Goal: Information Seeking & Learning: Learn about a topic

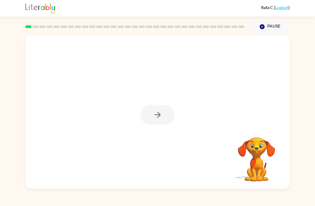
click at [151, 109] on div at bounding box center [157, 114] width 34 height 19
click at [159, 115] on icon "button" at bounding box center [157, 115] width 6 height 6
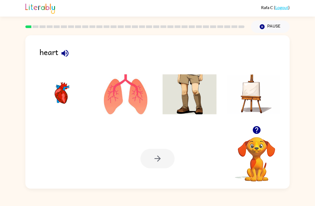
click at [69, 53] on icon "button" at bounding box center [64, 53] width 9 height 9
click at [66, 97] on img at bounding box center [62, 94] width 54 height 40
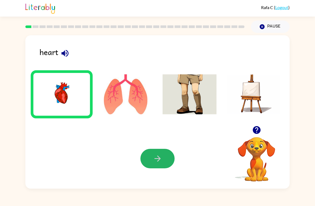
click at [163, 162] on button "button" at bounding box center [157, 158] width 34 height 19
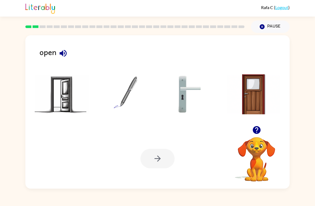
click at [64, 53] on icon "button" at bounding box center [62, 53] width 9 height 9
click at [62, 101] on img at bounding box center [62, 94] width 54 height 40
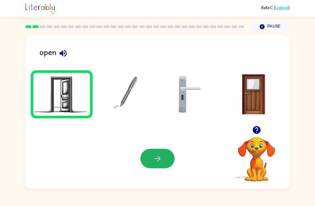
click at [159, 161] on icon "button" at bounding box center [157, 158] width 9 height 9
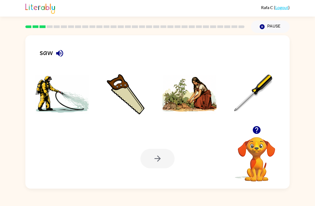
click at [203, 103] on img at bounding box center [190, 94] width 54 height 40
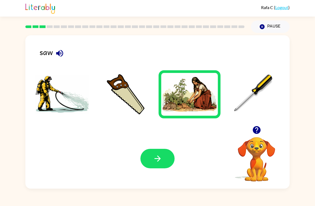
click at [62, 57] on icon "button" at bounding box center [59, 53] width 9 height 9
click at [132, 103] on img at bounding box center [126, 94] width 54 height 40
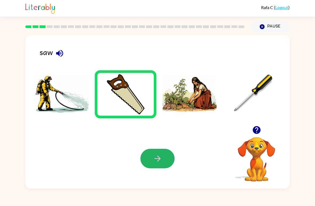
click at [155, 155] on icon "button" at bounding box center [157, 158] width 9 height 9
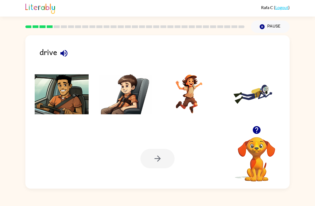
click at [67, 50] on icon "button" at bounding box center [63, 53] width 9 height 9
click at [66, 105] on img at bounding box center [62, 94] width 54 height 40
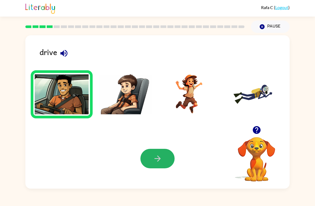
click at [156, 163] on icon "button" at bounding box center [157, 158] width 9 height 9
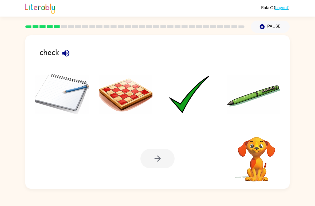
click at [67, 52] on icon "button" at bounding box center [65, 53] width 9 height 9
click at [179, 110] on img at bounding box center [190, 94] width 54 height 40
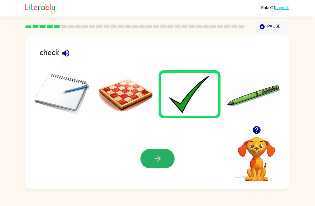
click at [159, 157] on icon "button" at bounding box center [157, 158] width 6 height 6
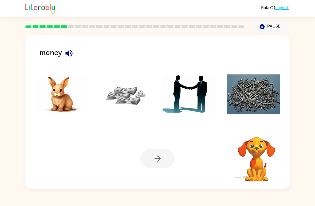
click at [72, 52] on icon "button" at bounding box center [68, 53] width 9 height 9
click at [127, 95] on img at bounding box center [126, 94] width 54 height 40
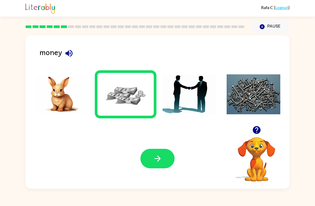
click at [153, 157] on icon "button" at bounding box center [157, 158] width 9 height 9
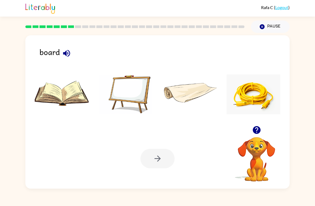
click at [70, 54] on icon "button" at bounding box center [66, 53] width 9 height 9
click at [138, 98] on img at bounding box center [126, 94] width 54 height 40
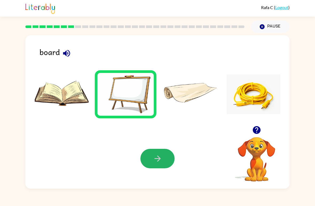
click at [166, 159] on button "button" at bounding box center [157, 158] width 34 height 19
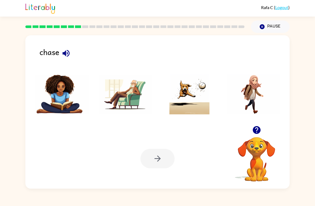
click at [65, 51] on icon "button" at bounding box center [65, 53] width 9 height 9
click at [197, 111] on img at bounding box center [190, 94] width 54 height 40
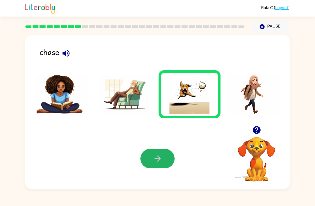
click at [156, 165] on button "button" at bounding box center [157, 158] width 34 height 19
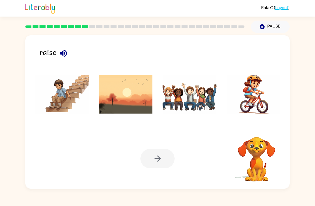
click at [64, 54] on icon "button" at bounding box center [63, 53] width 9 height 9
click at [195, 91] on img at bounding box center [190, 94] width 54 height 40
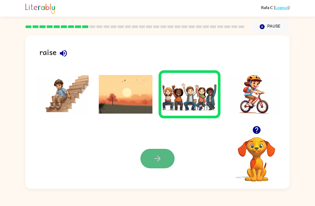
click at [160, 156] on icon "button" at bounding box center [157, 158] width 9 height 9
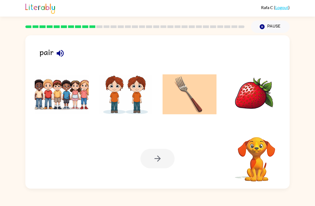
click at [67, 51] on div "pair" at bounding box center [165, 54] width 250 height 17
click at [61, 53] on icon "button" at bounding box center [60, 53] width 9 height 9
click at [121, 102] on img at bounding box center [126, 94] width 54 height 40
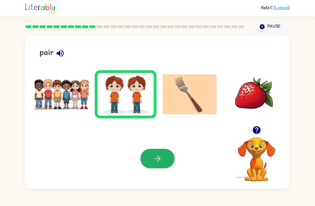
click at [162, 158] on button "button" at bounding box center [157, 158] width 34 height 19
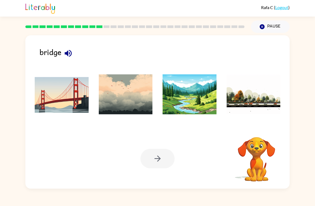
click at [70, 53] on icon "button" at bounding box center [68, 53] width 9 height 9
click at [74, 97] on img at bounding box center [62, 94] width 54 height 40
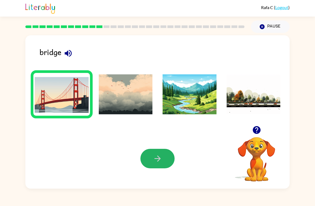
click at [159, 162] on icon "button" at bounding box center [157, 158] width 9 height 9
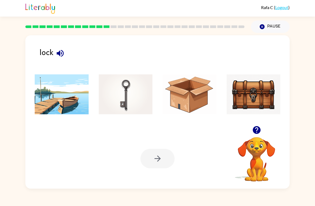
click at [61, 51] on icon "button" at bounding box center [60, 53] width 9 height 9
click at [253, 108] on img at bounding box center [254, 94] width 54 height 40
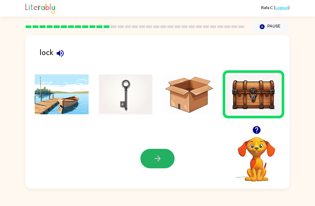
click at [156, 162] on icon "button" at bounding box center [157, 158] width 9 height 9
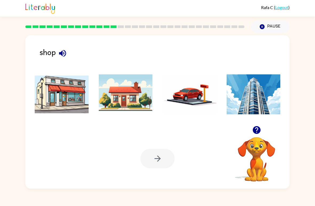
click at [81, 93] on img at bounding box center [62, 94] width 54 height 40
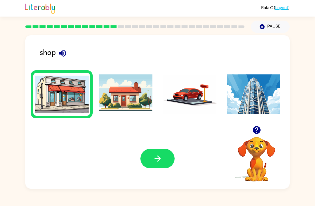
drag, startPoint x: 166, startPoint y: 149, endPoint x: 164, endPoint y: 147, distance: 2.8
click at [164, 147] on div "Your browser must support playing .mp4 files to use Literably. Please try using…" at bounding box center [157, 158] width 264 height 60
click at [165, 151] on button "button" at bounding box center [157, 158] width 34 height 19
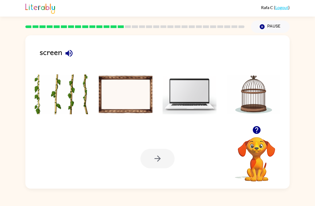
click at [191, 104] on img at bounding box center [190, 94] width 54 height 40
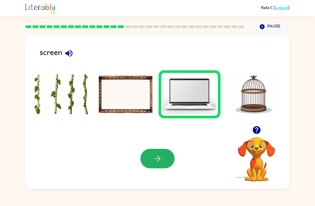
click at [167, 165] on button "button" at bounding box center [157, 158] width 34 height 19
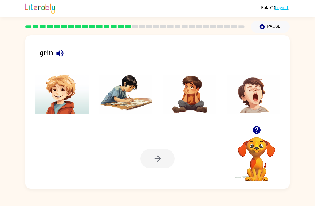
click at [58, 52] on icon "button" at bounding box center [59, 53] width 9 height 9
click at [143, 105] on img at bounding box center [126, 94] width 54 height 40
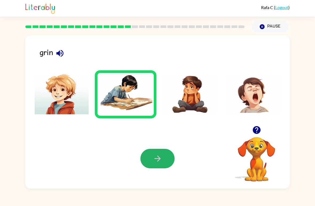
click at [169, 161] on button "button" at bounding box center [157, 158] width 34 height 19
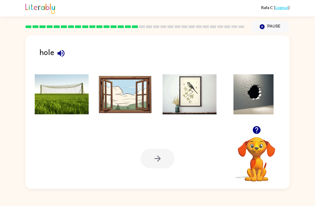
click at [62, 52] on icon "button" at bounding box center [60, 53] width 9 height 9
click at [259, 100] on img at bounding box center [254, 94] width 54 height 40
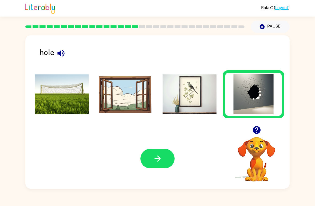
click at [170, 159] on button "button" at bounding box center [157, 158] width 34 height 19
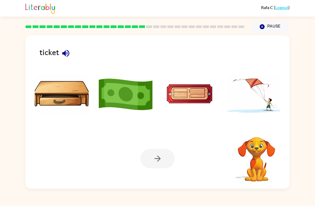
click at [85, 40] on div "ticket Your browser must support playing .mp4 files to use Literably. Please tr…" at bounding box center [157, 111] width 264 height 153
click at [66, 49] on icon "button" at bounding box center [65, 53] width 9 height 9
click at [204, 95] on img at bounding box center [190, 94] width 54 height 40
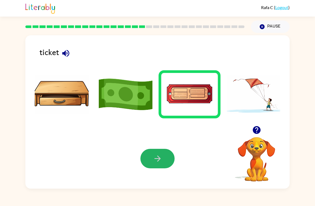
click at [166, 161] on button "button" at bounding box center [157, 158] width 34 height 19
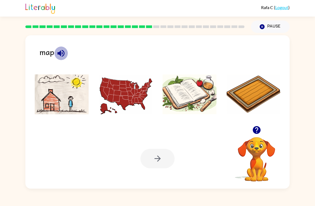
click at [60, 58] on icon "button" at bounding box center [60, 53] width 9 height 9
click at [133, 85] on img at bounding box center [126, 94] width 54 height 40
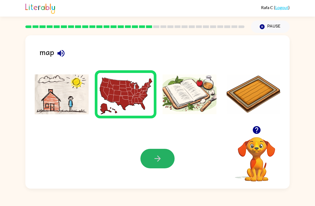
click at [151, 156] on button "button" at bounding box center [157, 158] width 34 height 19
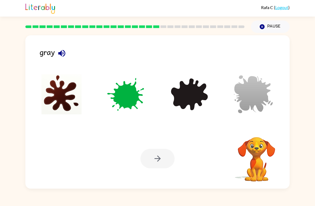
click at [60, 54] on icon "button" at bounding box center [61, 53] width 7 height 7
click at [262, 87] on img at bounding box center [254, 94] width 54 height 40
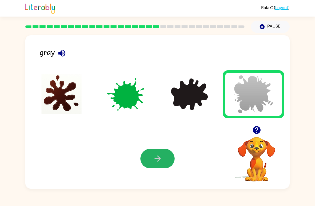
click at [167, 163] on button "button" at bounding box center [157, 158] width 34 height 19
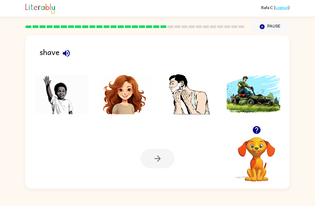
click at [59, 50] on div "shave" at bounding box center [165, 54] width 250 height 17
click at [62, 54] on icon "button" at bounding box center [66, 53] width 9 height 9
click at [246, 102] on img at bounding box center [254, 94] width 54 height 40
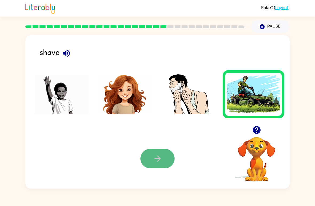
click at [152, 162] on button "button" at bounding box center [157, 158] width 34 height 19
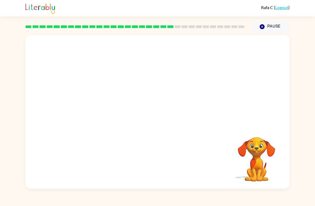
click at [115, 44] on video "Your browser must support playing .mp4 files to use Literably. Please try using…" at bounding box center [157, 80] width 264 height 91
click at [155, 118] on div at bounding box center [157, 114] width 34 height 19
click at [166, 114] on button "button" at bounding box center [157, 114] width 34 height 19
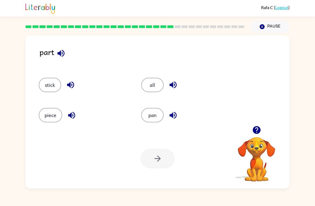
click at [65, 50] on icon "button" at bounding box center [60, 53] width 9 height 9
click at [49, 114] on button "piece" at bounding box center [51, 115] width 24 height 14
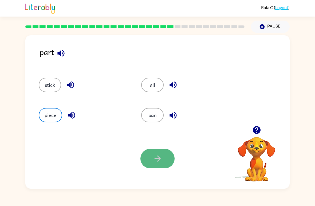
click at [169, 167] on button "button" at bounding box center [157, 158] width 34 height 19
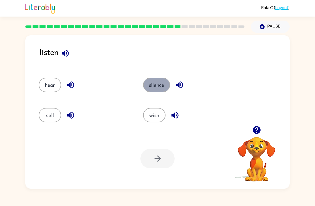
click at [158, 84] on button "silence" at bounding box center [156, 85] width 27 height 14
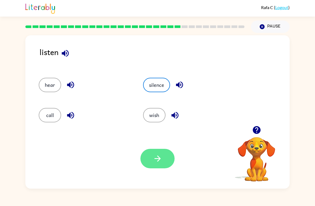
click at [152, 154] on button "button" at bounding box center [157, 158] width 34 height 19
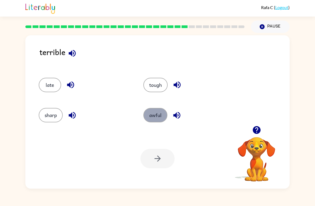
click at [151, 111] on button "awful" at bounding box center [155, 115] width 24 height 14
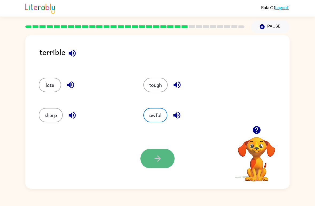
click at [166, 159] on button "button" at bounding box center [157, 158] width 34 height 19
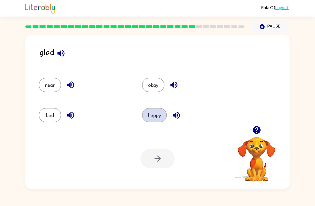
click at [152, 114] on button "happy" at bounding box center [154, 115] width 25 height 14
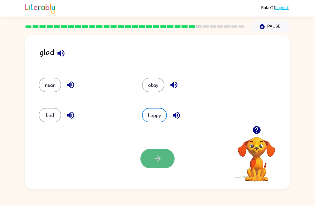
click at [163, 155] on button "button" at bounding box center [157, 158] width 34 height 19
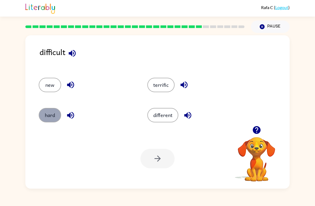
click at [45, 117] on button "hard" at bounding box center [50, 115] width 22 height 14
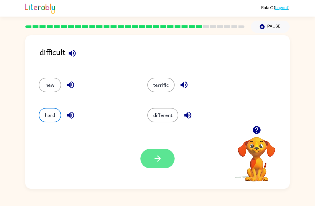
click at [160, 159] on icon "button" at bounding box center [157, 158] width 6 height 6
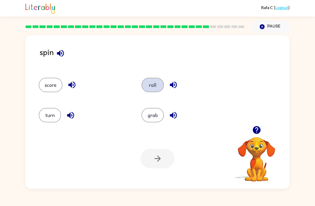
click at [151, 86] on button "roll" at bounding box center [153, 85] width 22 height 14
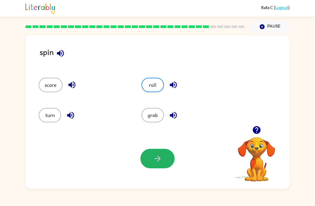
click at [162, 163] on icon "button" at bounding box center [157, 158] width 9 height 9
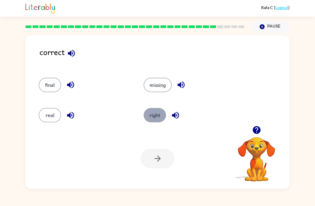
click at [156, 117] on button "right" at bounding box center [155, 115] width 22 height 14
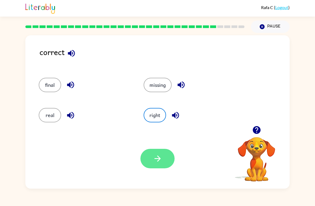
click at [159, 168] on div "Your browser must support playing .mp4 files to use Literably. Please try using…" at bounding box center [157, 158] width 264 height 60
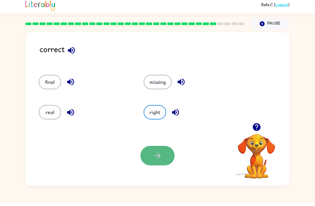
click at [158, 159] on icon "button" at bounding box center [157, 158] width 9 height 9
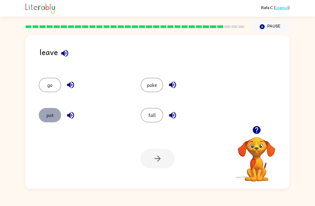
click at [45, 112] on button "pat" at bounding box center [50, 115] width 22 height 14
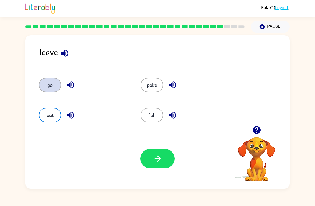
click at [53, 87] on button "go" at bounding box center [50, 85] width 22 height 14
click at [52, 79] on button "go" at bounding box center [50, 85] width 22 height 14
click at [53, 87] on button "go" at bounding box center [50, 85] width 22 height 14
click at [166, 150] on button "button" at bounding box center [157, 158] width 34 height 19
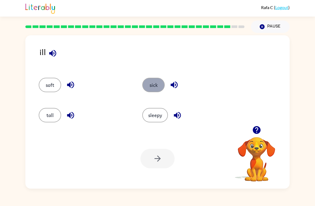
click at [159, 82] on button "sick" at bounding box center [153, 85] width 22 height 14
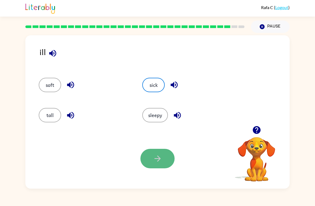
click at [154, 167] on button "button" at bounding box center [157, 158] width 34 height 19
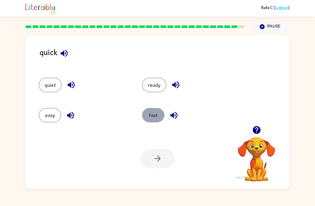
click at [155, 116] on button "fast" at bounding box center [153, 115] width 22 height 14
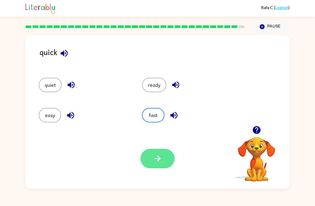
click at [160, 162] on icon "button" at bounding box center [157, 158] width 9 height 9
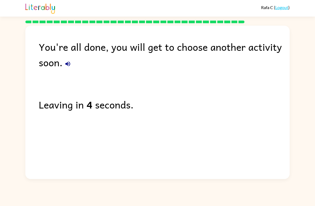
click at [178, 140] on div "You're all done, you will get to choose another activity soon. Leaving in 4 sec…" at bounding box center [157, 101] width 264 height 151
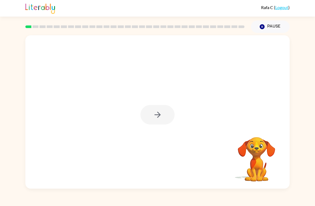
click at [168, 116] on div at bounding box center [157, 114] width 34 height 19
click at [168, 116] on button "button" at bounding box center [157, 114] width 34 height 19
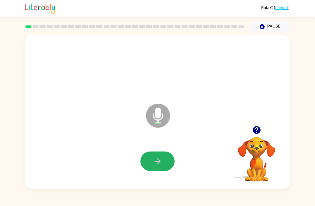
click at [167, 159] on button "button" at bounding box center [157, 160] width 34 height 19
click at [159, 163] on icon "button" at bounding box center [157, 160] width 9 height 9
click at [160, 159] on icon "button" at bounding box center [157, 160] width 9 height 9
click at [158, 163] on icon "button" at bounding box center [157, 161] width 6 height 6
click at [282, 8] on link "Logout" at bounding box center [281, 7] width 13 height 5
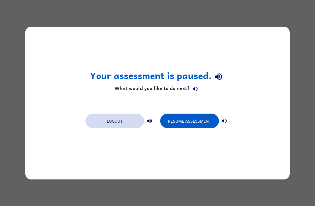
click at [123, 123] on button "Logout" at bounding box center [114, 121] width 59 height 14
